Goal: Find specific page/section: Find specific page/section

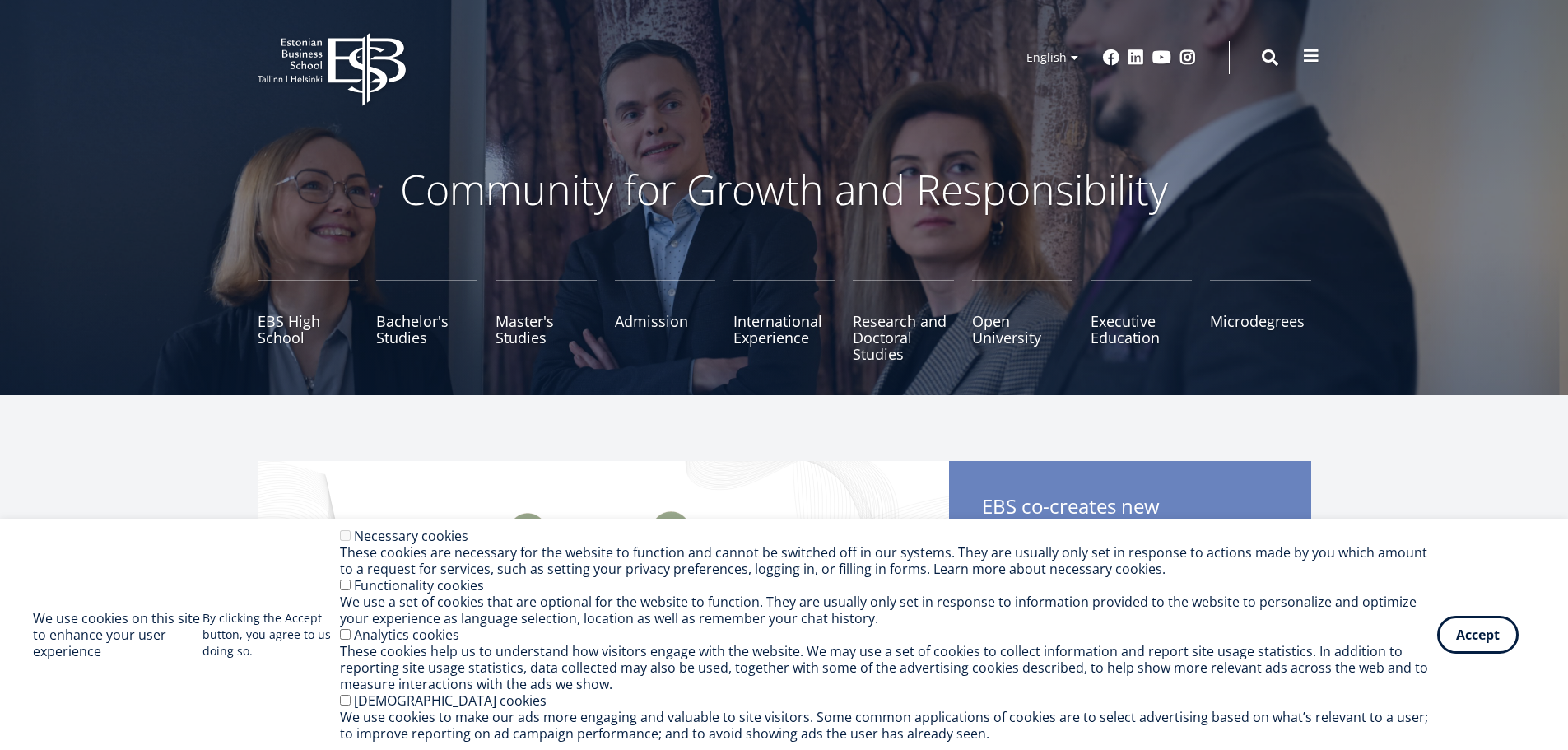
click at [1313, 47] on button at bounding box center [1311, 56] width 33 height 33
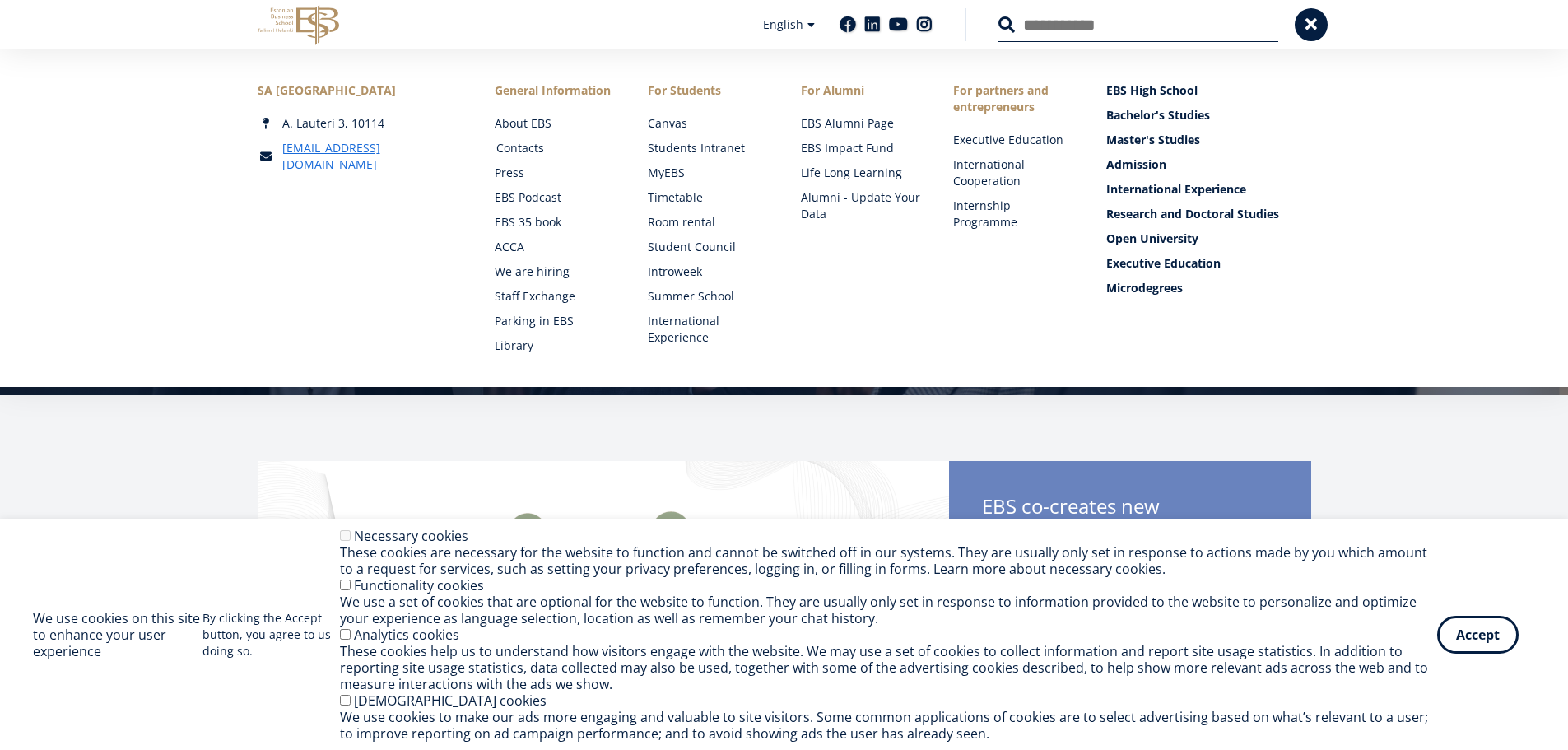
click at [520, 149] on link "Contacts" at bounding box center [556, 147] width 120 height 16
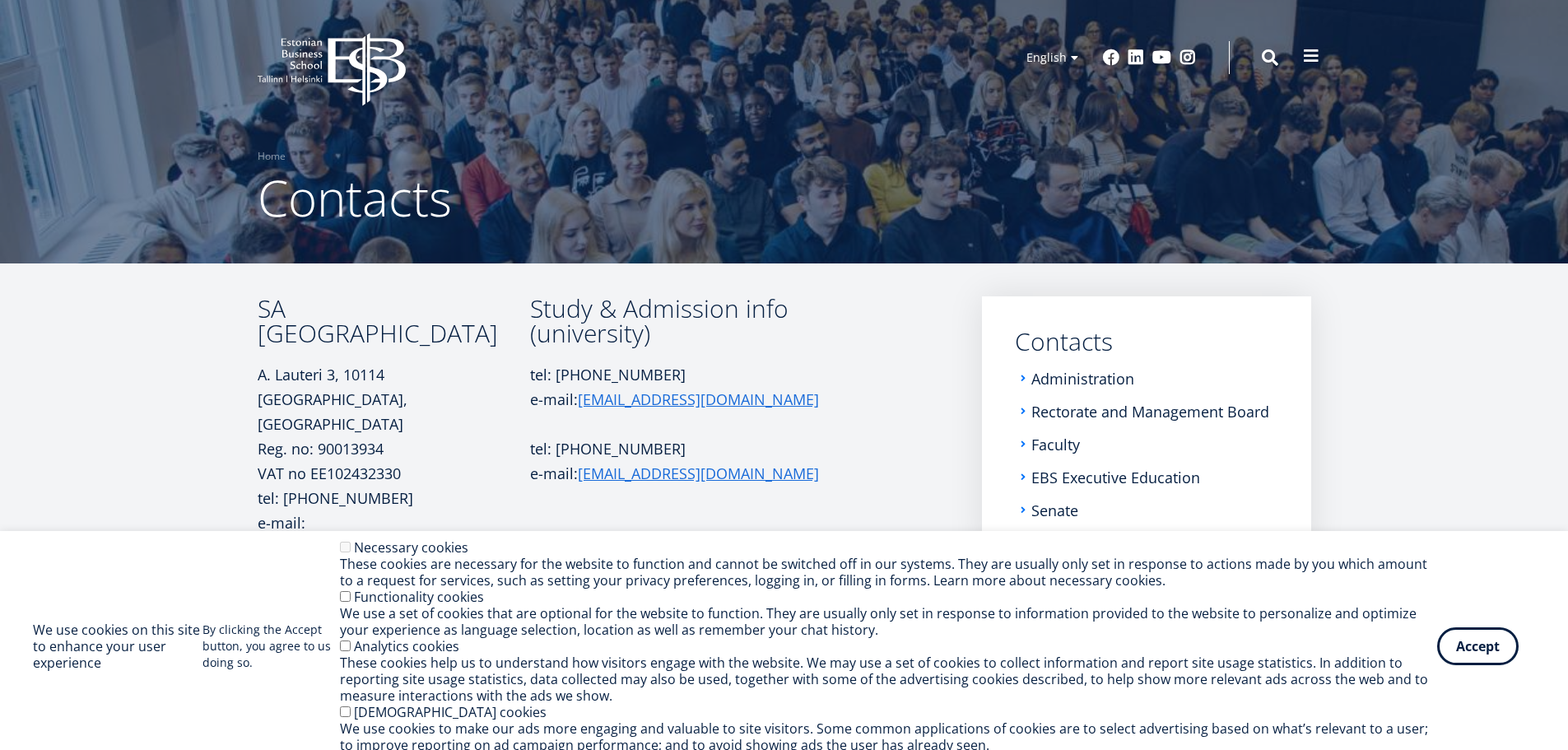
click at [1297, 65] on button at bounding box center [1311, 56] width 33 height 33
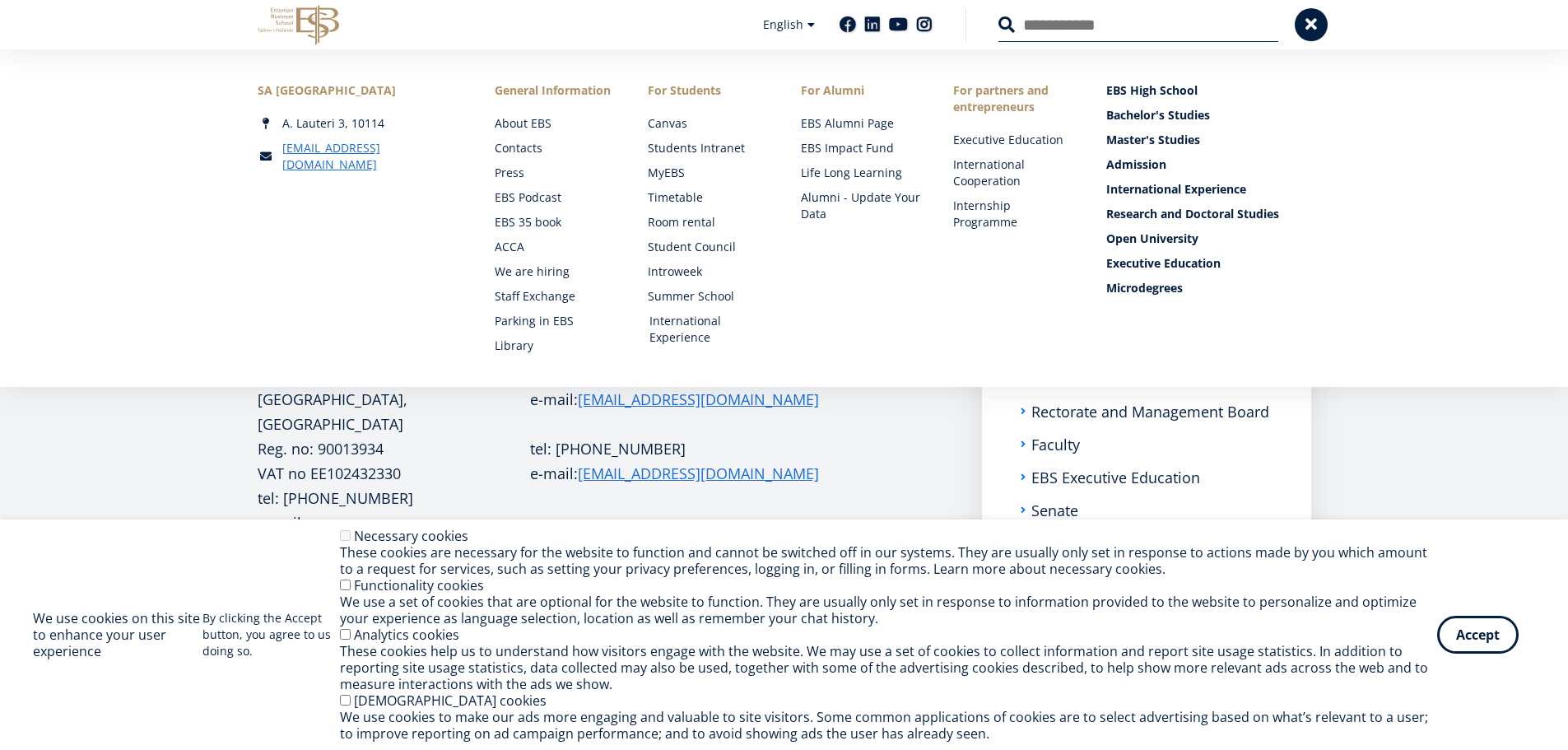
click at [686, 321] on link "International Experience" at bounding box center [710, 329] width 120 height 33
